Goal: Information Seeking & Learning: Learn about a topic

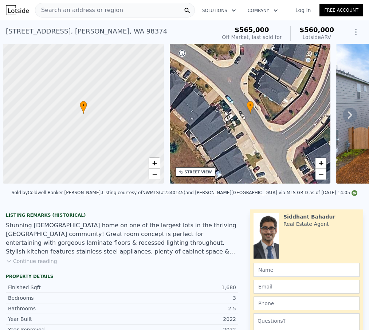
scroll to position [0, 3]
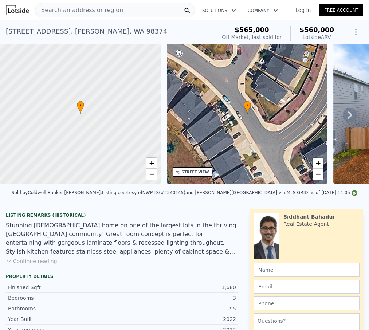
click at [51, 10] on span "Search an address or region" at bounding box center [79, 10] width 88 height 9
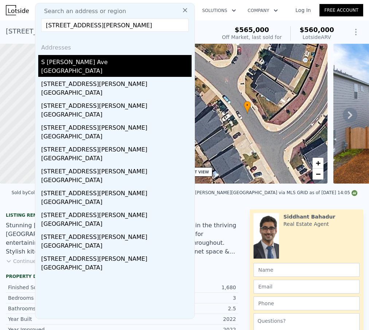
type input "[STREET_ADDRESS][PERSON_NAME]"
click at [68, 62] on div "S [PERSON_NAME] Ave" at bounding box center [116, 61] width 151 height 12
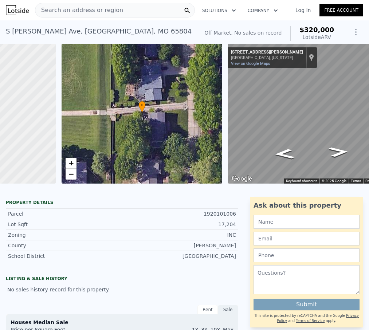
scroll to position [0, 140]
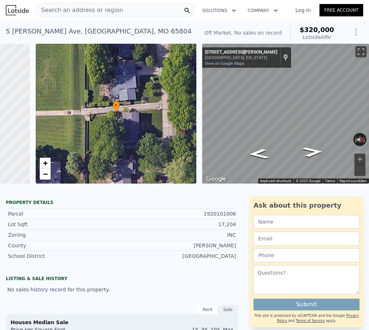
click at [131, 11] on div "Search an address or region" at bounding box center [115, 10] width 160 height 15
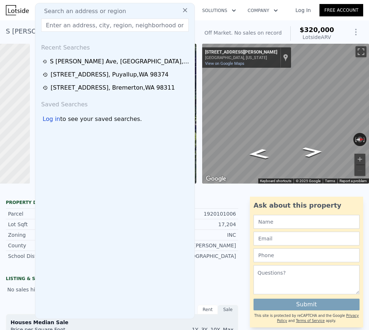
click at [61, 25] on input "text" at bounding box center [115, 25] width 148 height 13
paste input "[STREET_ADDRESS][PERSON_NAME]"
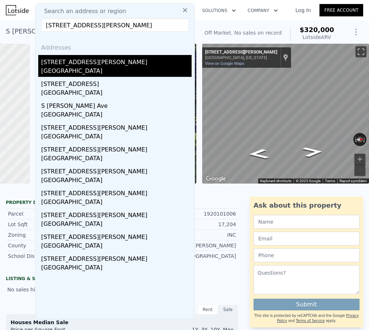
type input "[STREET_ADDRESS][PERSON_NAME]"
click at [58, 69] on div "[GEOGRAPHIC_DATA]" at bounding box center [116, 72] width 151 height 10
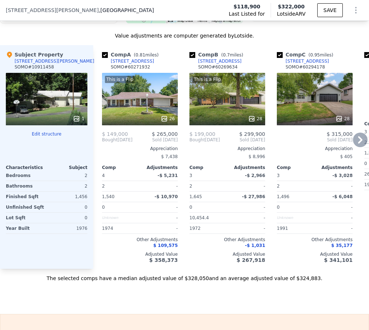
scroll to position [834, 0]
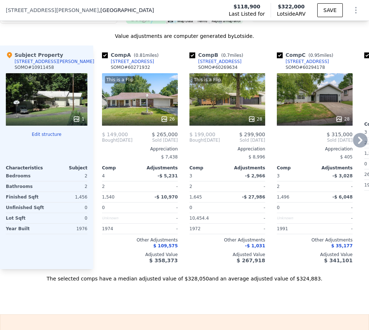
click at [105, 58] on input "checkbox" at bounding box center [105, 56] width 6 height 6
checkbox input "false"
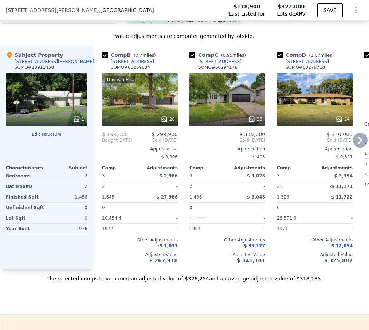
type input "3"
type input "2"
type input "1482"
type input "2167"
type input "9583.2"
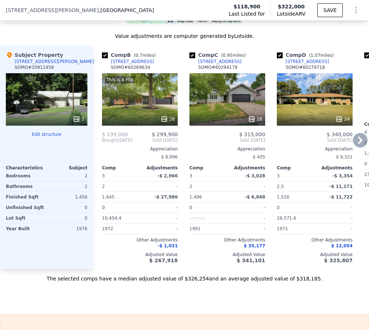
type input "20037.600000000002"
type input "$ 320,000"
type input "$ 30,209"
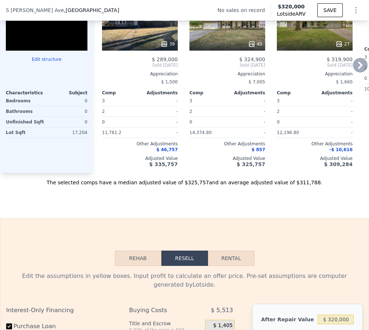
scroll to position [759, 0]
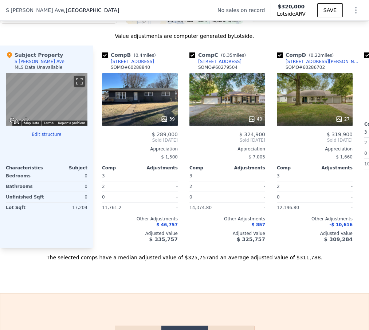
type input "2"
type input "1.5"
type input "1110"
type input "2019"
type input "26571.6"
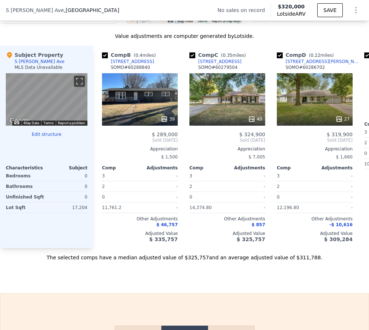
type input "$ 322,000"
type input "$ 177,222"
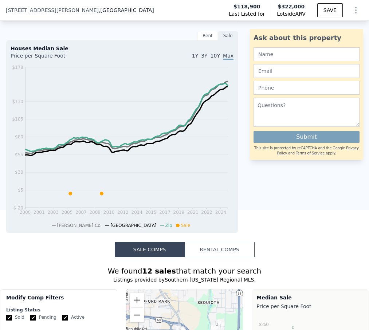
scroll to position [364, 0]
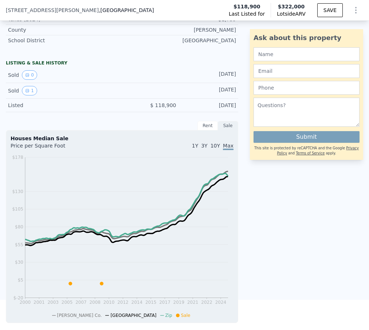
click at [18, 12] on span "[STREET_ADDRESS][PERSON_NAME]" at bounding box center [52, 10] width 93 height 7
click at [14, 10] on span "[STREET_ADDRESS][PERSON_NAME]" at bounding box center [52, 10] width 93 height 7
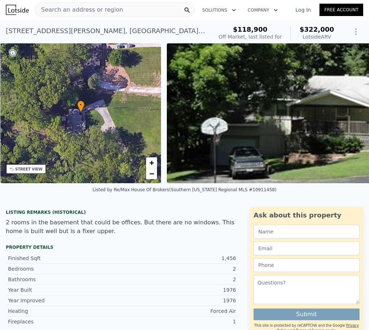
scroll to position [0, 0]
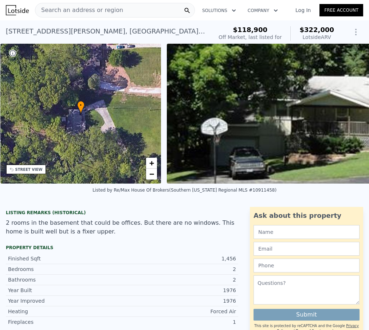
click at [15, 31] on div "[STREET_ADDRESS][PERSON_NAME]" at bounding box center [106, 31] width 201 height 10
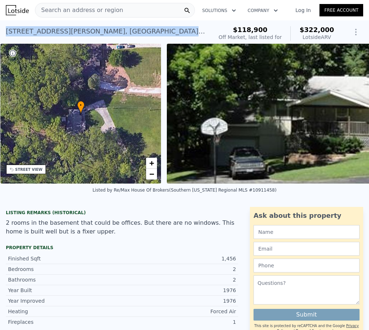
drag, startPoint x: 15, startPoint y: 31, endPoint x: 116, endPoint y: 33, distance: 101.4
click at [116, 33] on div "[STREET_ADDRESS][PERSON_NAME]" at bounding box center [106, 31] width 201 height 10
copy div "[STREET_ADDRESS][PERSON_NAME]"
